Goal: Information Seeking & Learning: Learn about a topic

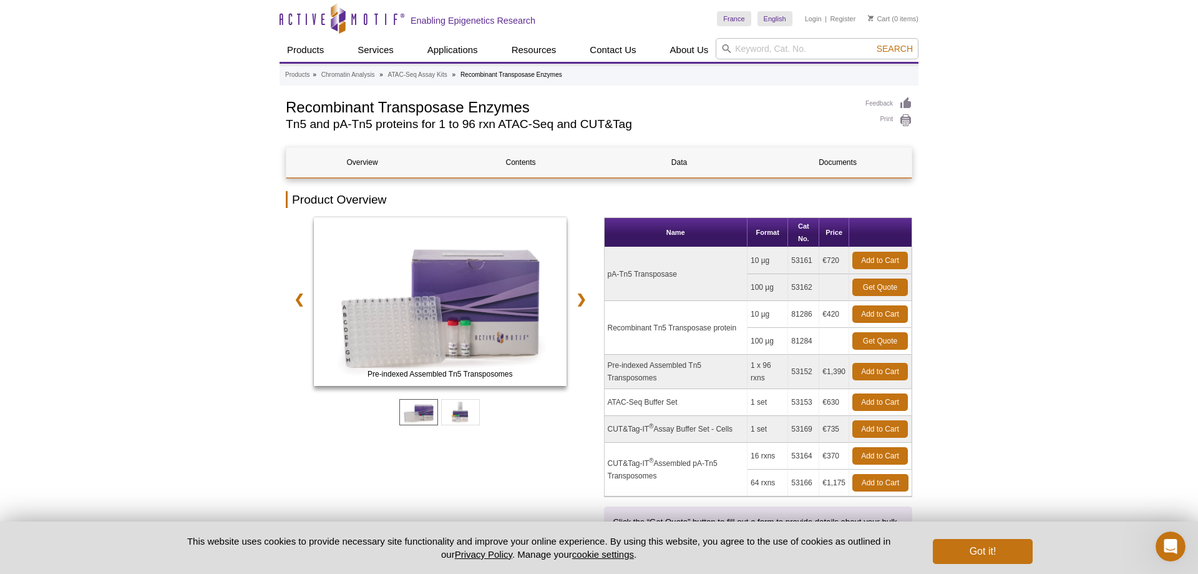
drag, startPoint x: 608, startPoint y: 326, endPoint x: 740, endPoint y: 331, distance: 132.4
click at [740, 331] on td "Recombinant Tn5 Transposase protein" at bounding box center [676, 328] width 143 height 54
copy td "Recombinant Tn5 Transposase protein"
drag, startPoint x: 752, startPoint y: 311, endPoint x: 847, endPoint y: 314, distance: 94.9
click at [847, 314] on tr "Recombinant Tn5 Transposase protein 10 µg 81286 €420 Add to Cart" at bounding box center [759, 314] width 308 height 27
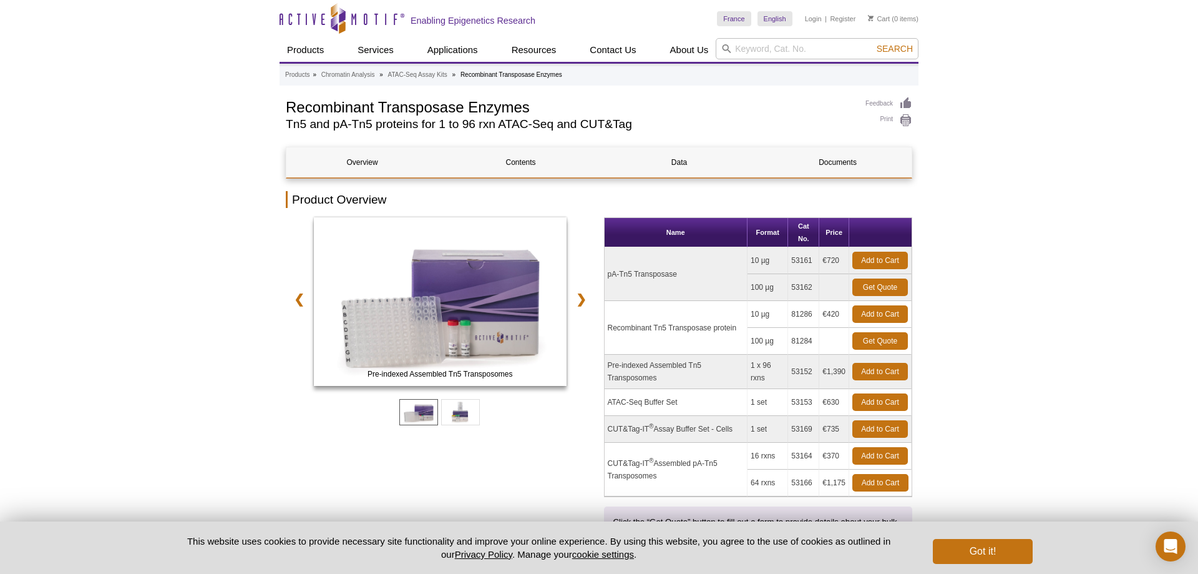
click at [847, 314] on td "€420" at bounding box center [834, 314] width 30 height 27
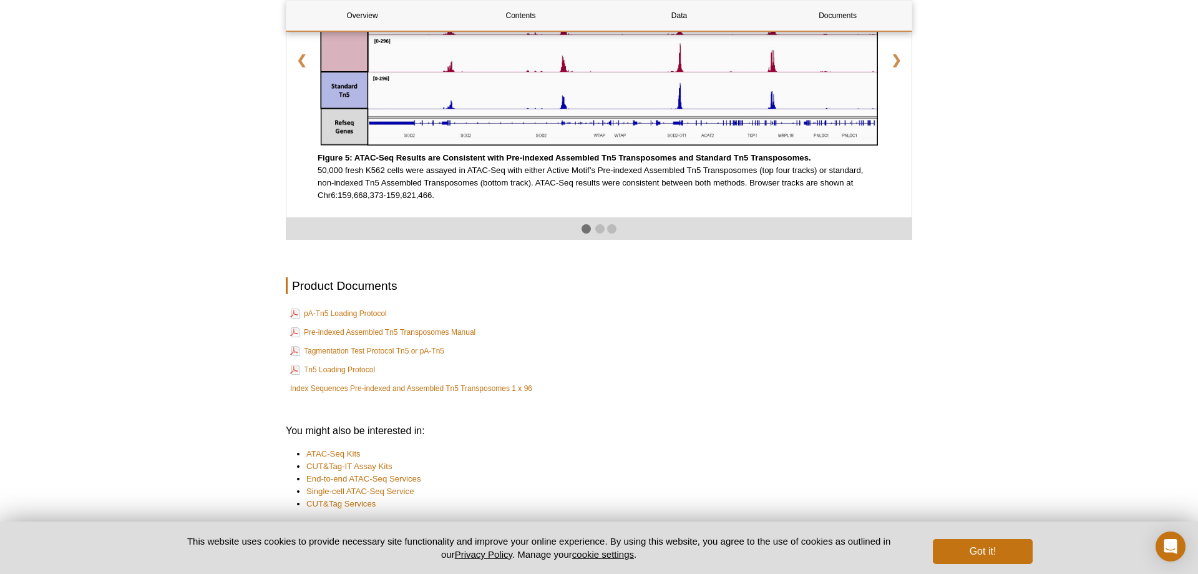
scroll to position [2156, 0]
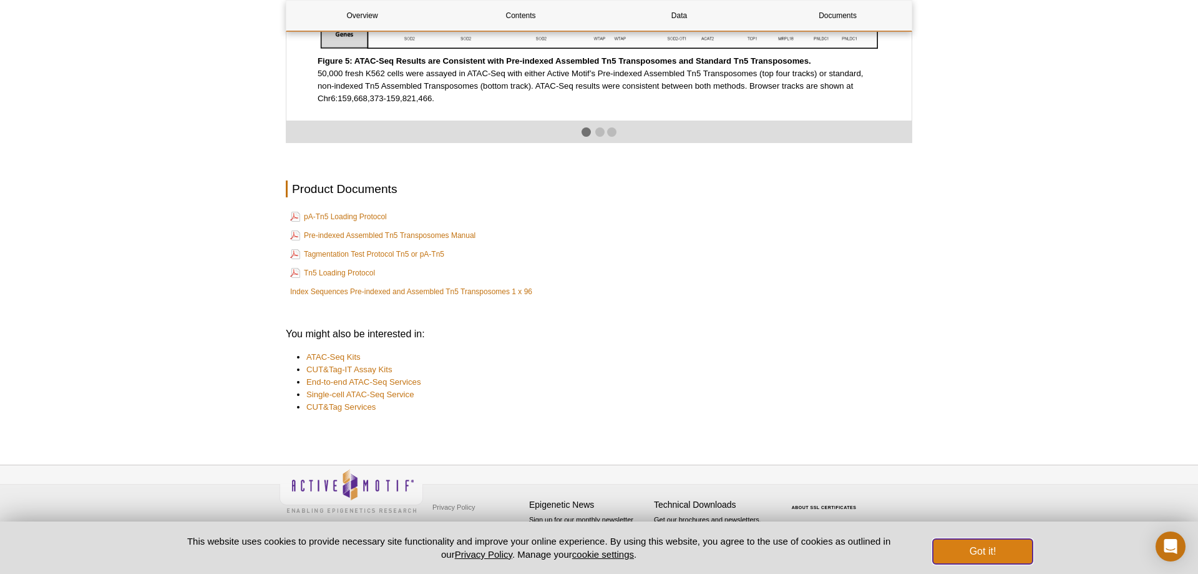
click at [987, 552] on button "Got it!" at bounding box center [983, 551] width 100 height 25
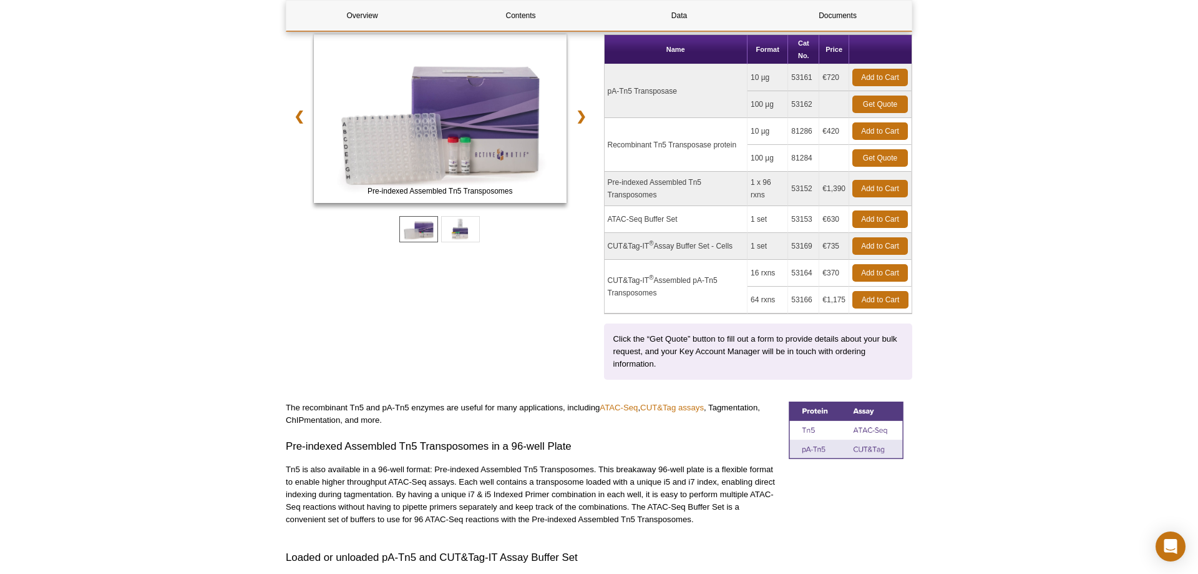
scroll to position [0, 0]
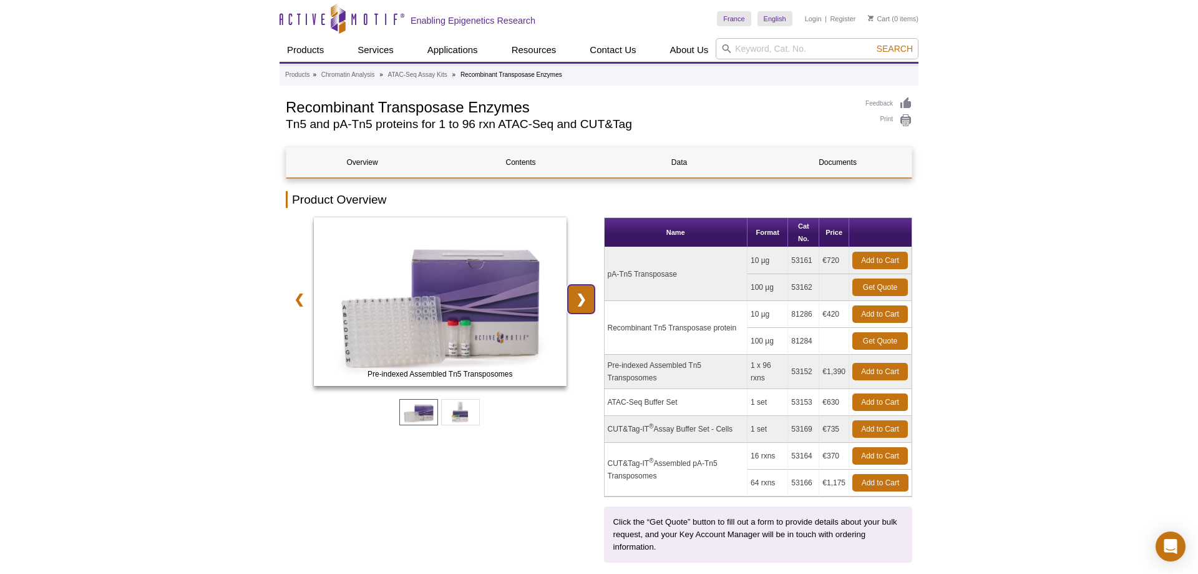
click at [572, 301] on link "❯" at bounding box center [581, 299] width 27 height 29
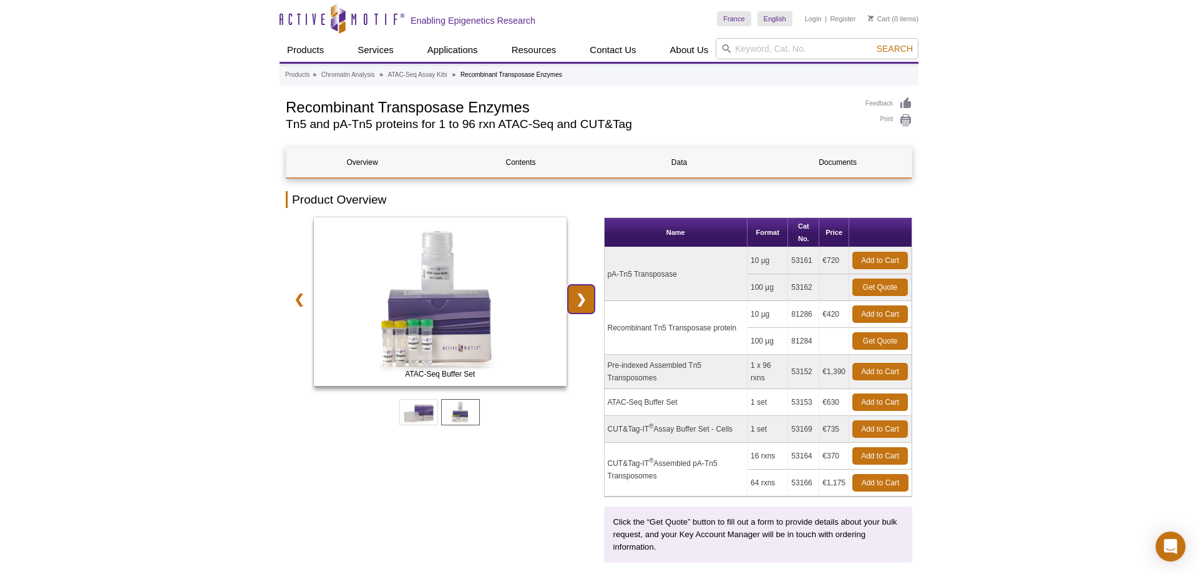
click at [572, 301] on link "❯" at bounding box center [581, 299] width 27 height 29
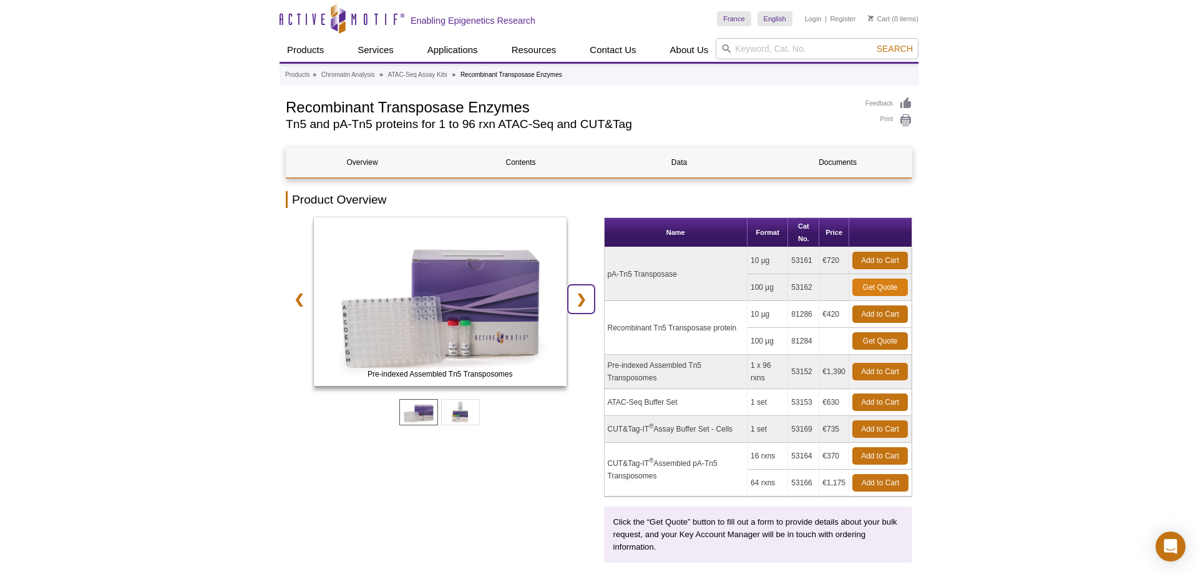
scroll to position [64, 0]
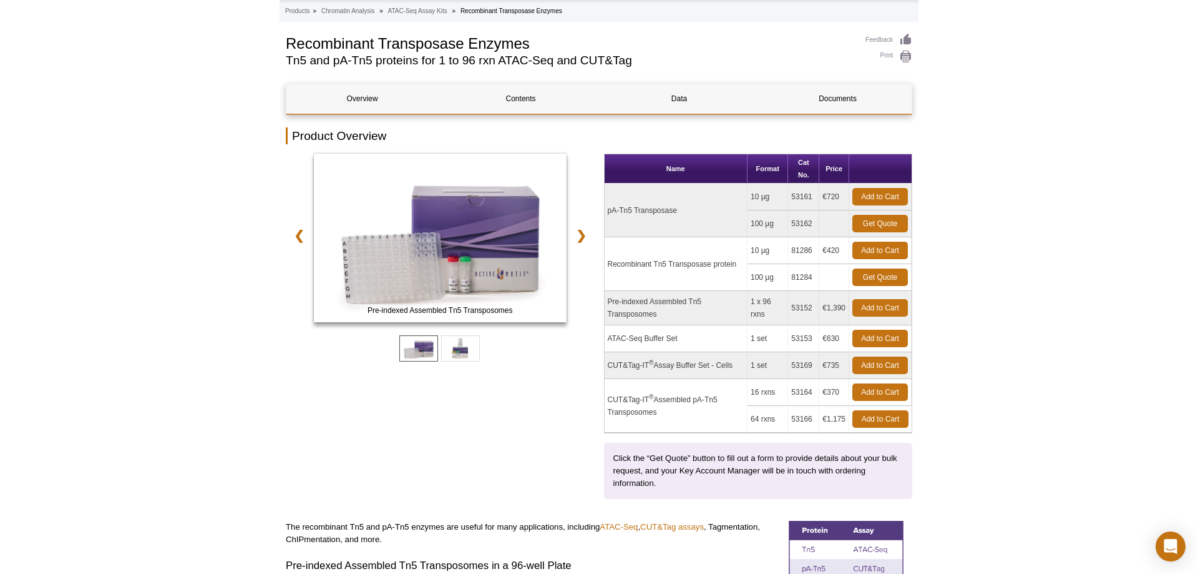
drag, startPoint x: 837, startPoint y: 251, endPoint x: 751, endPoint y: 252, distance: 85.5
click at [751, 252] on tr "Recombinant Tn5 Transposase protein 10 µg 81286 €420 Add to Cart" at bounding box center [759, 250] width 308 height 27
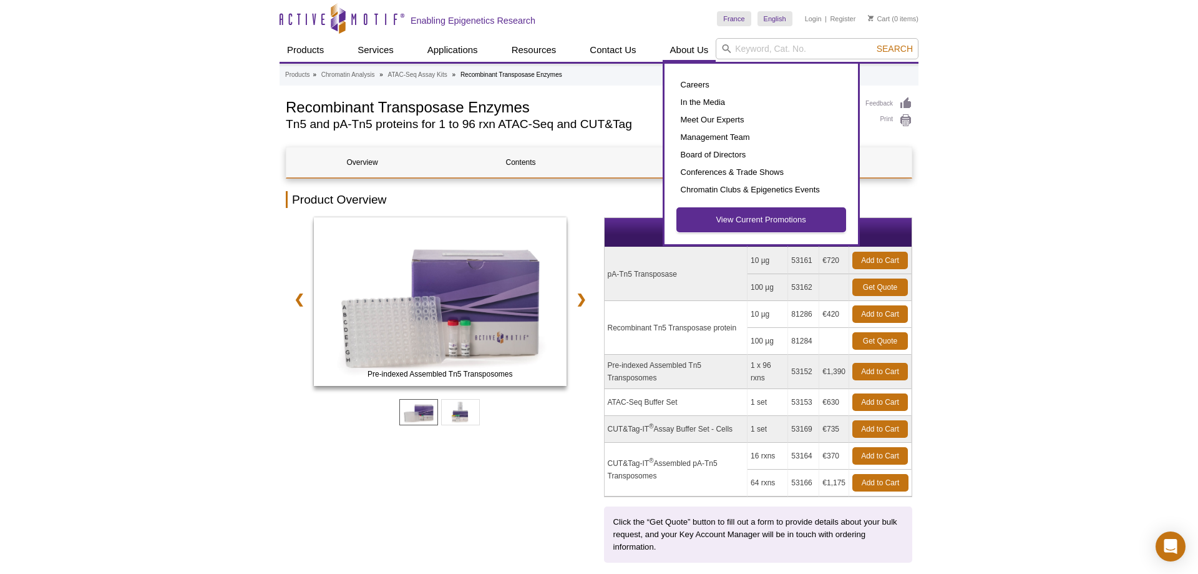
click at [745, 227] on link "View Current Promotions" at bounding box center [761, 220] width 169 height 24
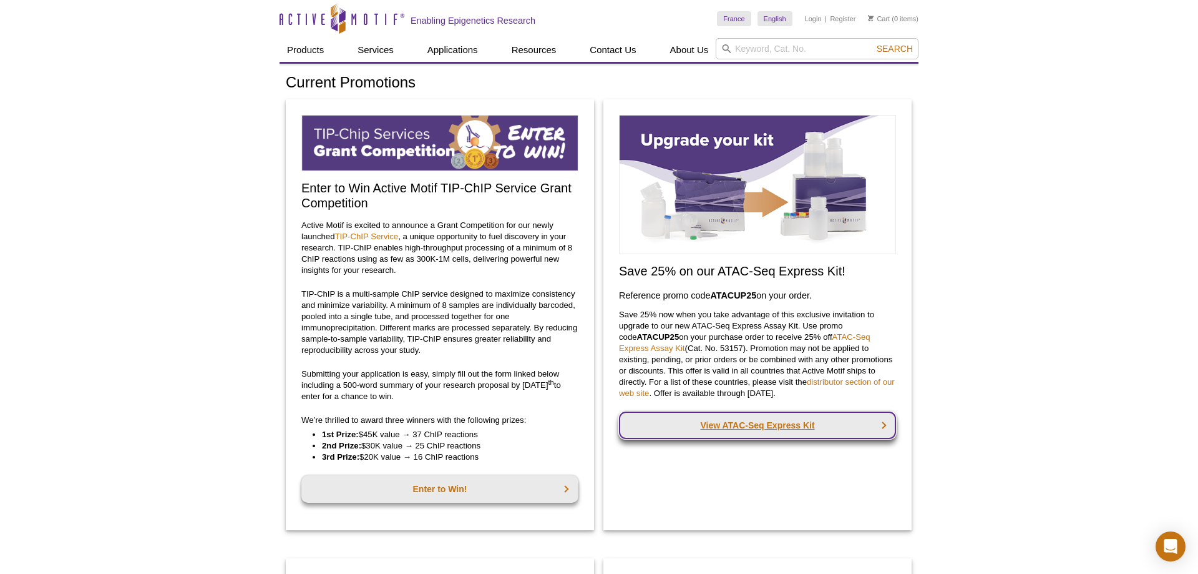
click at [847, 427] on link "View ATAC-Seq Express Kit" at bounding box center [757, 424] width 277 height 27
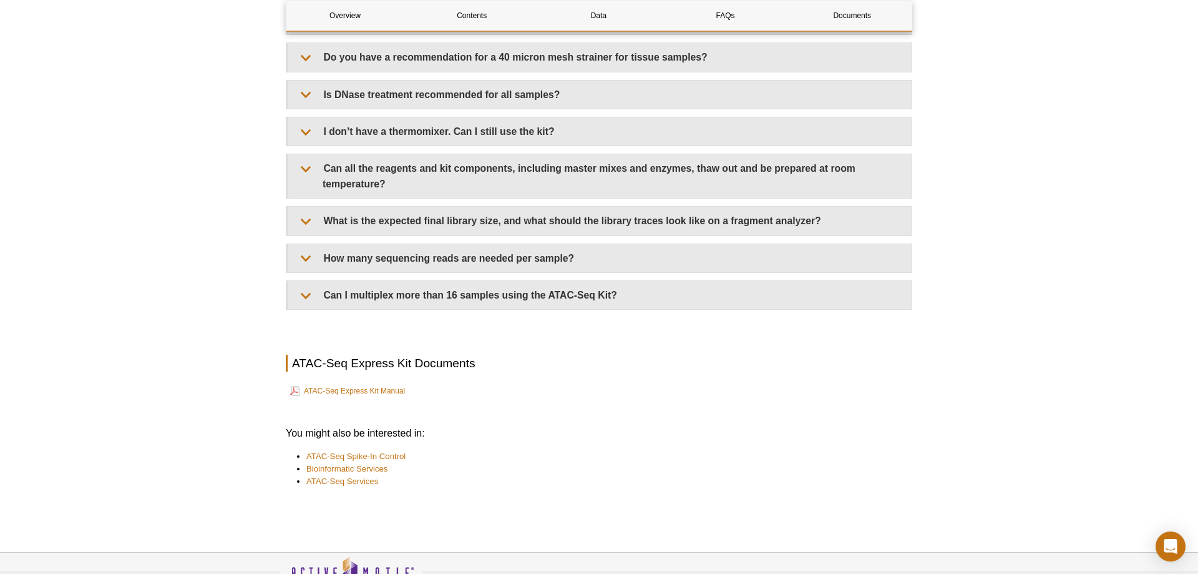
scroll to position [2963, 0]
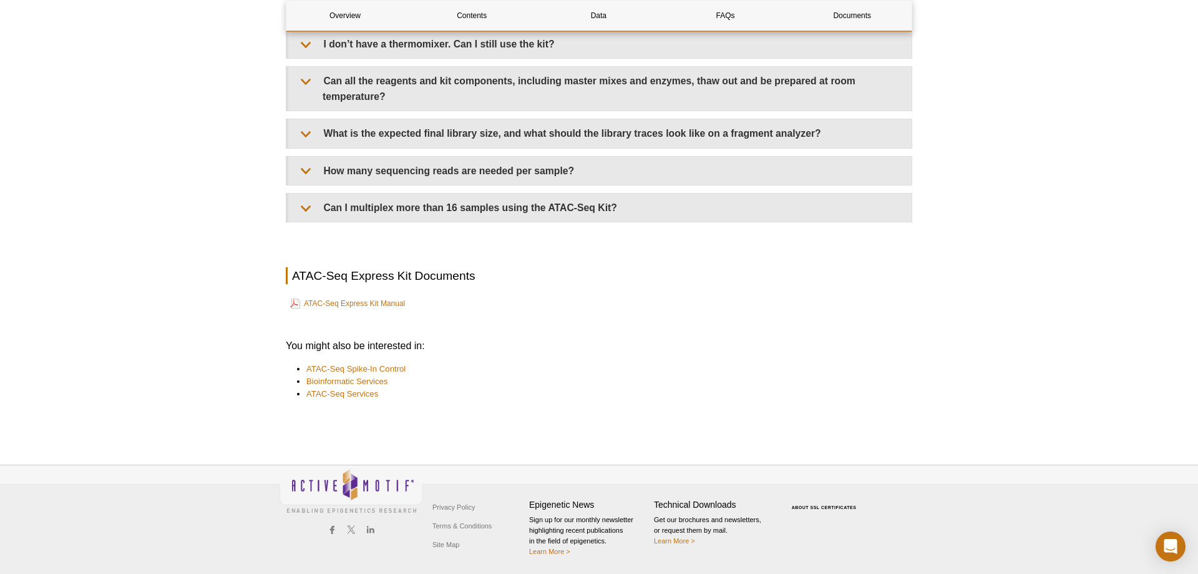
click at [306, 395] on li "ATAC-Seq Services" at bounding box center [603, 394] width 594 height 12
click at [307, 395] on link "ATAC-Seq Services" at bounding box center [342, 394] width 72 height 12
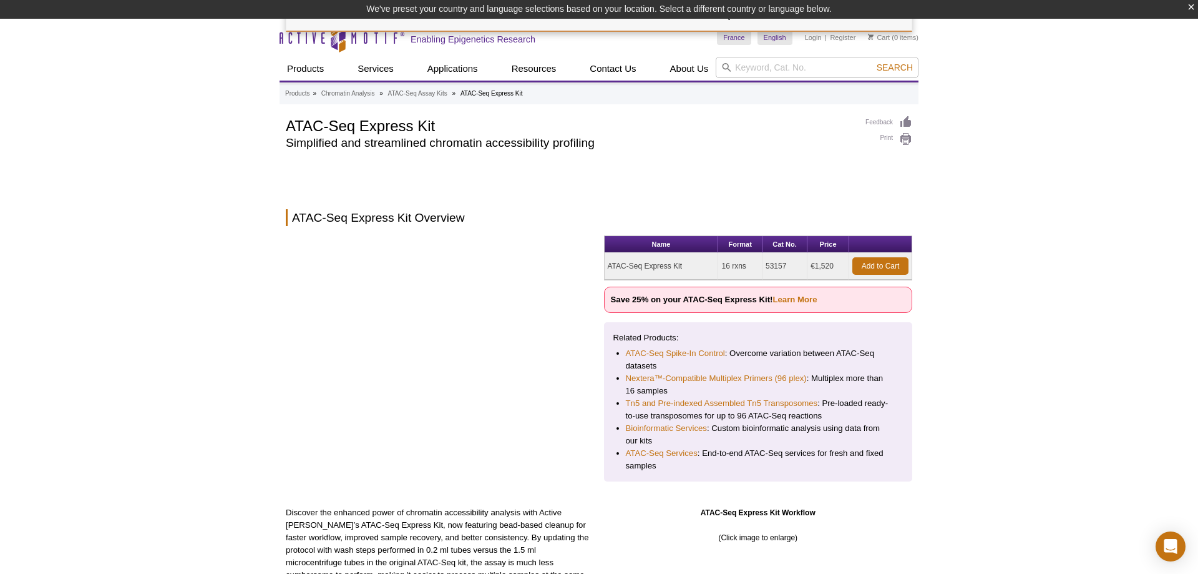
scroll to position [2293, 0]
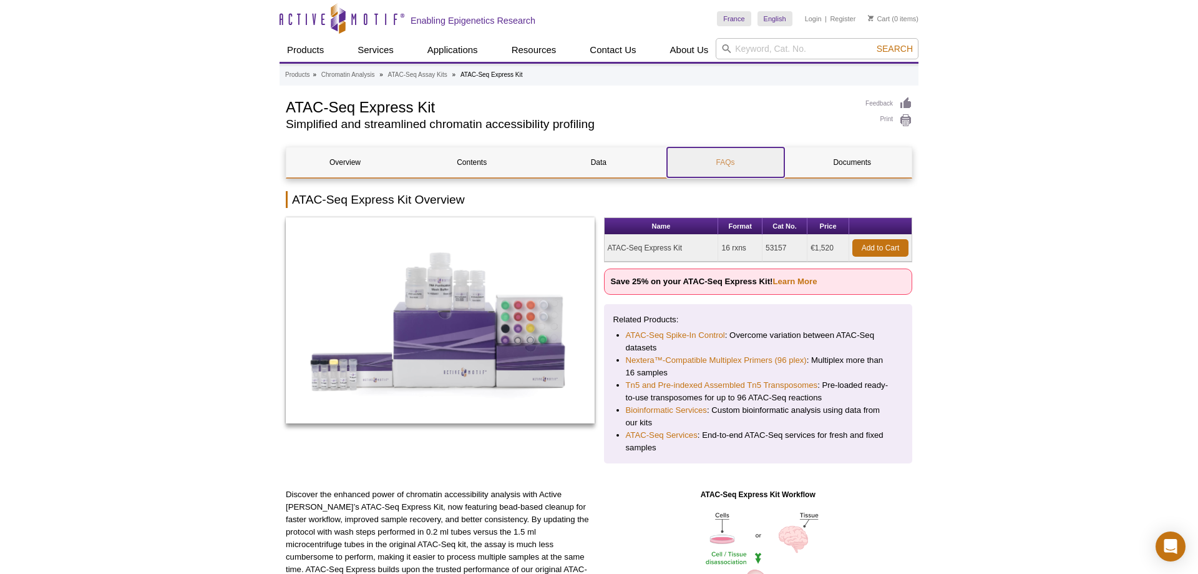
click at [729, 169] on link "FAQs" at bounding box center [725, 162] width 117 height 30
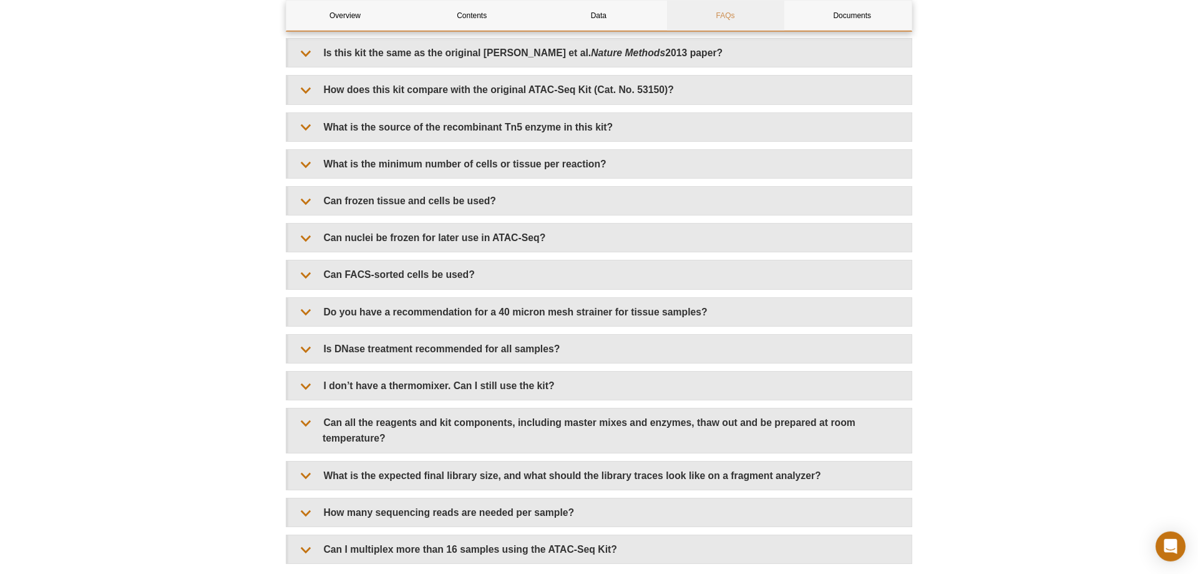
scroll to position [1944, 0]
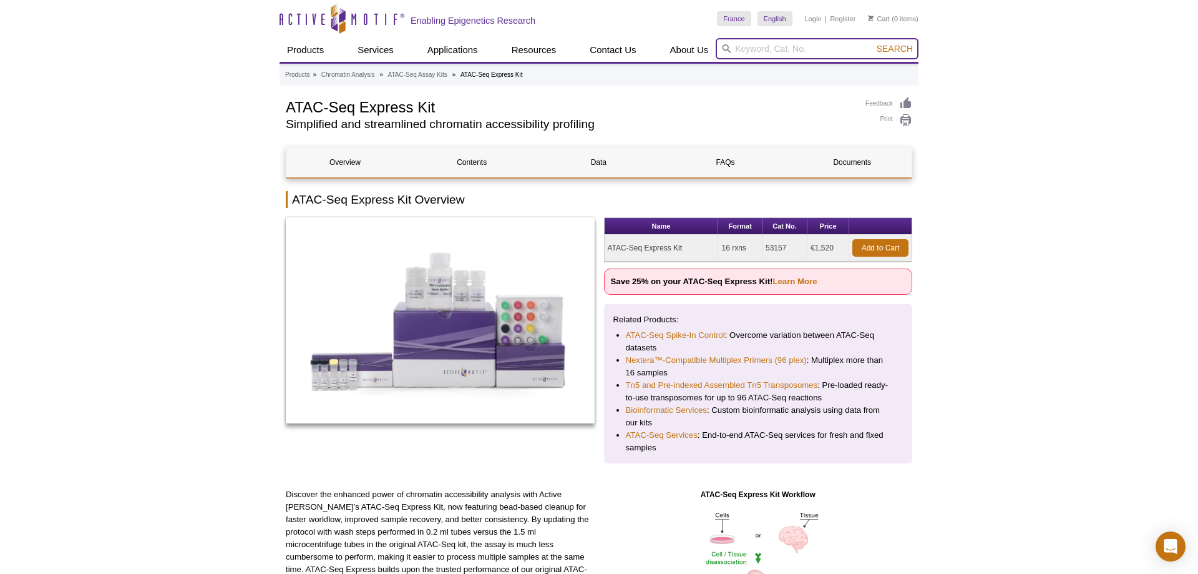
click at [761, 41] on input "search" at bounding box center [817, 48] width 203 height 21
type input "tn5"
click at [873, 43] on button "Search" at bounding box center [895, 48] width 44 height 11
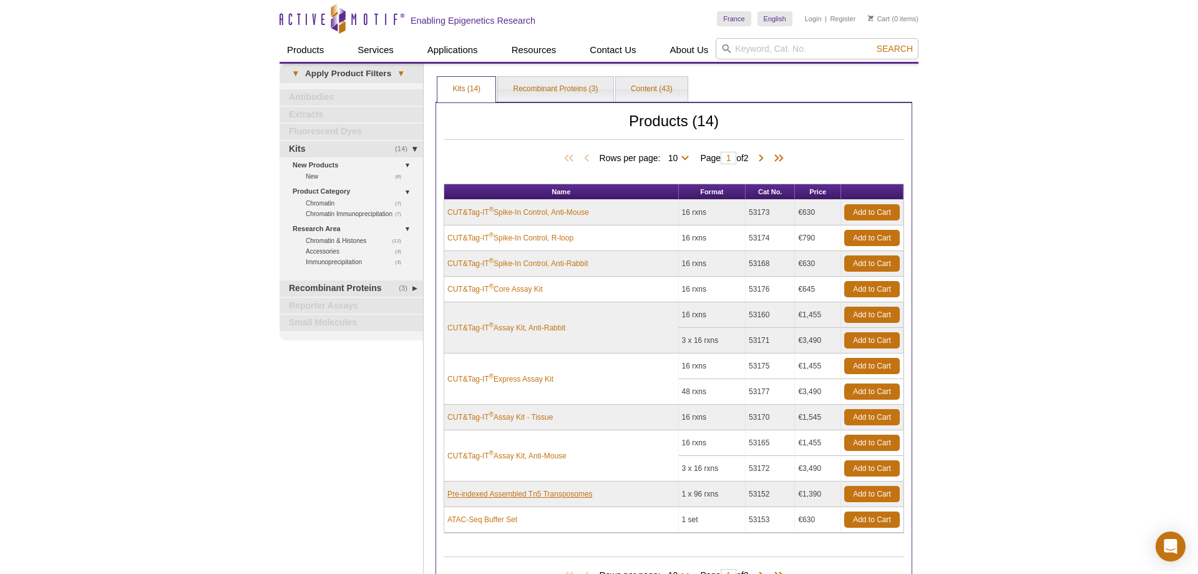
scroll to position [127, 0]
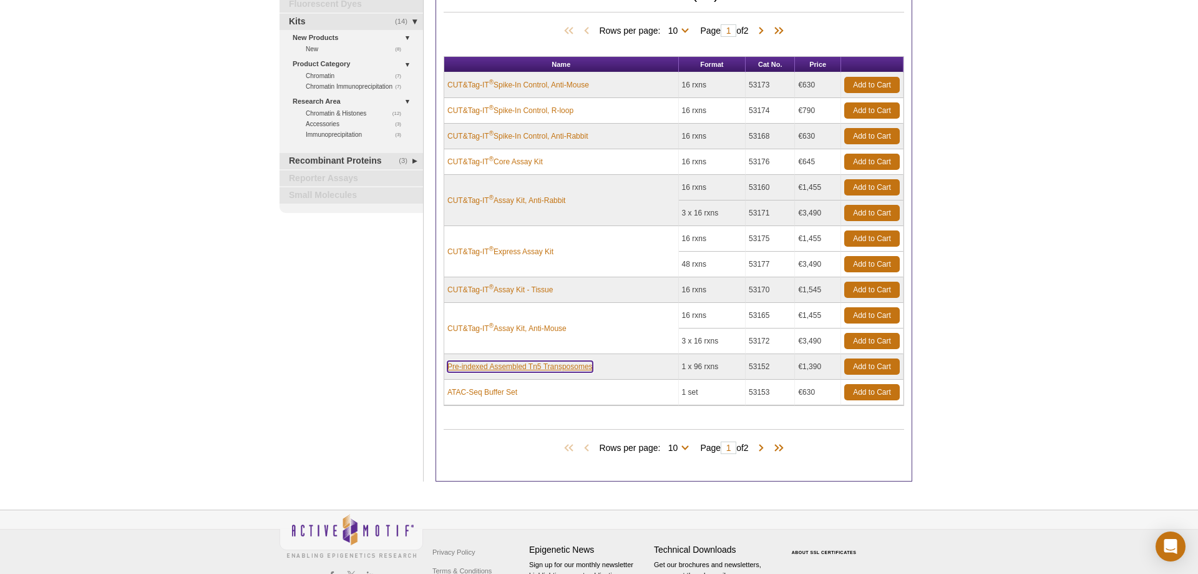
click at [535, 365] on link "Pre-indexed Assembled Tn5 Transposomes" at bounding box center [520, 366] width 145 height 11
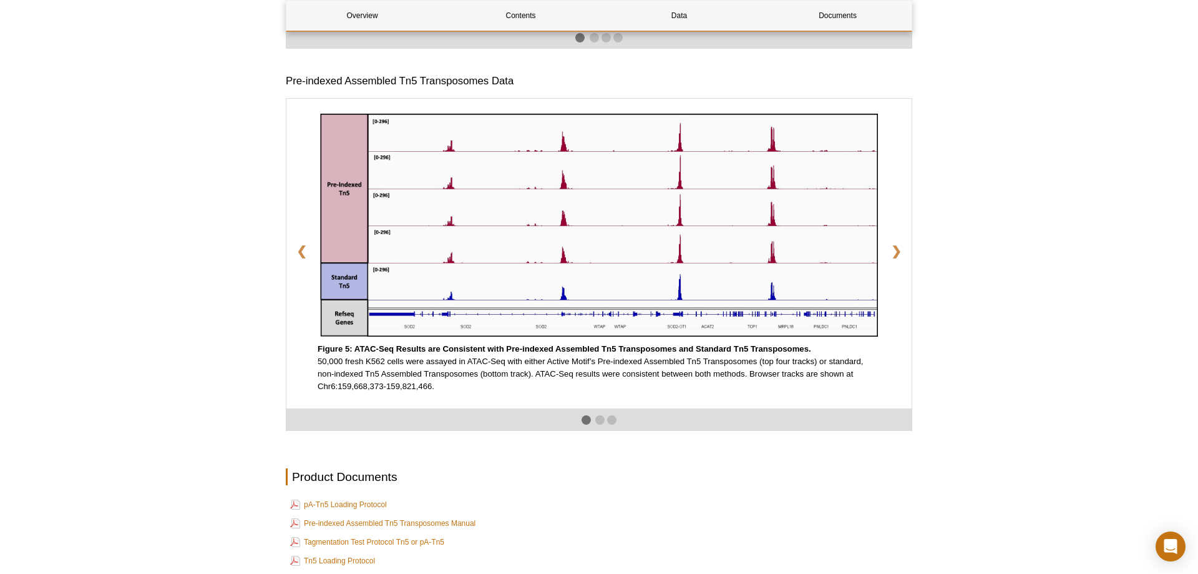
scroll to position [2101, 0]
